Goal: Go to known website: Access a specific website the user already knows

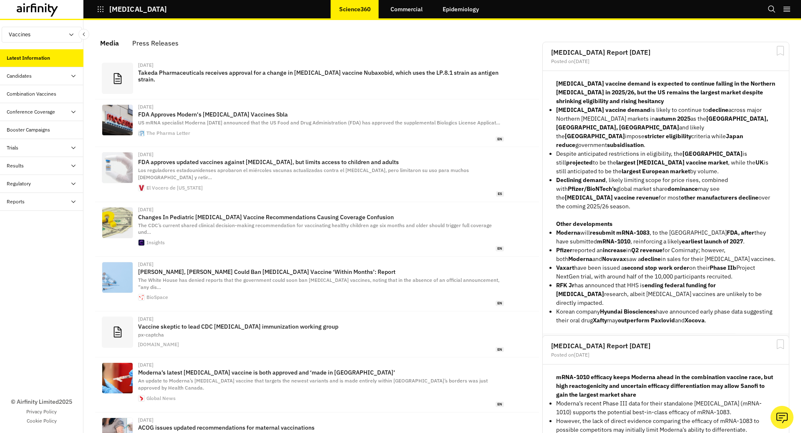
scroll to position [528, 250]
click at [99, 6] on icon "button" at bounding box center [101, 9] width 8 height 8
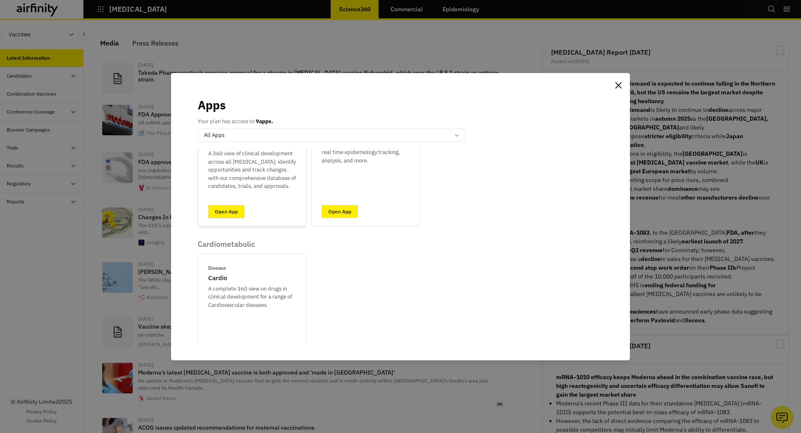
scroll to position [181, 0]
click at [221, 205] on link "Open App" at bounding box center [226, 208] width 36 height 13
